Goal: Task Accomplishment & Management: Use online tool/utility

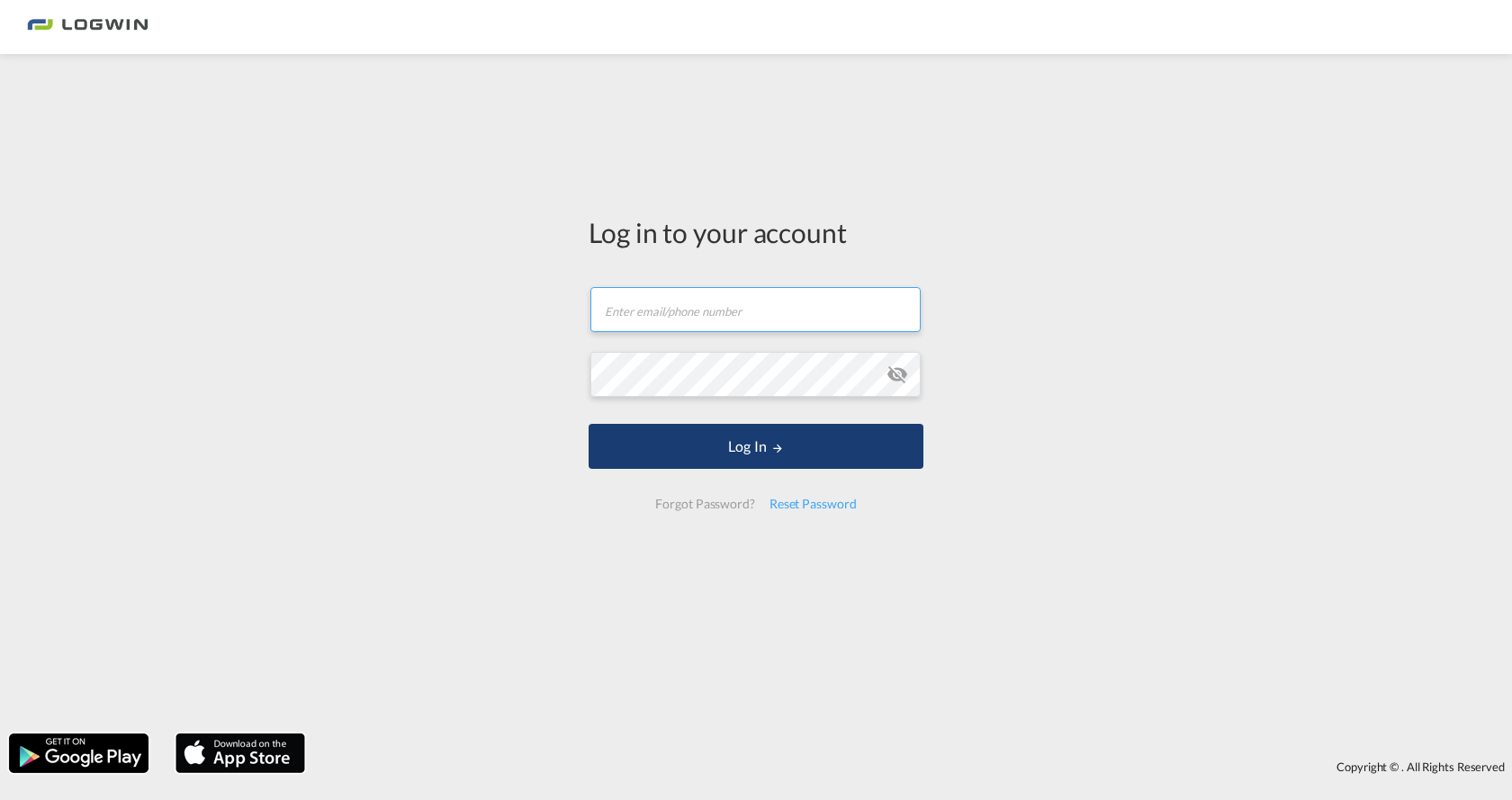
type input "[PERSON_NAME][EMAIL_ADDRESS][DOMAIN_NAME]"
click at [764, 450] on button "Log In" at bounding box center [756, 446] width 334 height 45
